Goal: Task Accomplishment & Management: Complete application form

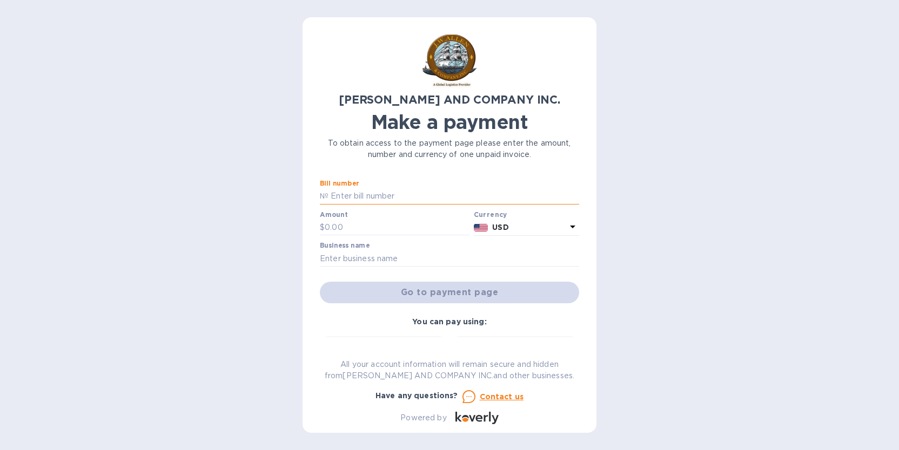
click at [342, 198] on input "text" at bounding box center [453, 196] width 251 height 16
type input "a"
type input "AC03594-02"
type input "400"
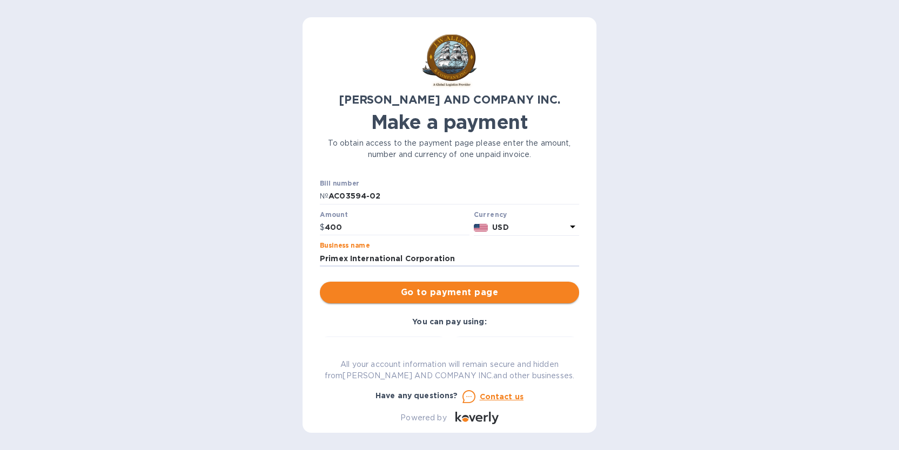
type input "Primex International Corporation"
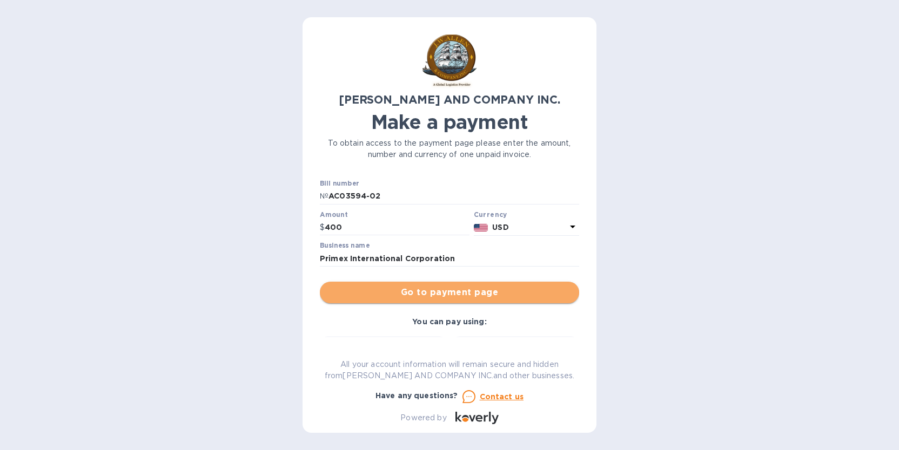
click at [449, 295] on span "Go to payment page" at bounding box center [449, 292] width 242 height 13
